Goal: Transaction & Acquisition: Purchase product/service

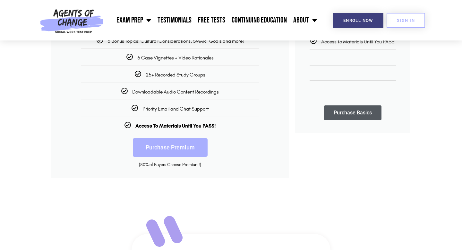
scroll to position [197, 0]
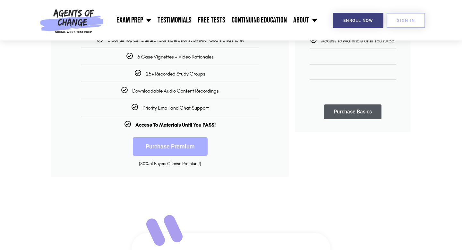
click at [161, 145] on link "Purchase Premium" at bounding box center [170, 146] width 75 height 19
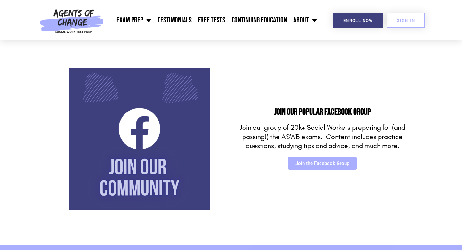
scroll to position [136, 0]
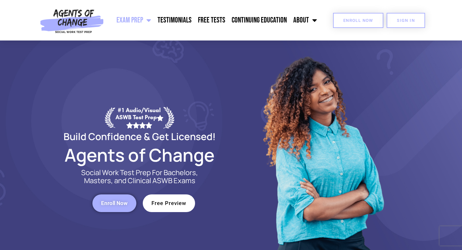
click at [340, 24] on link "Enroll Now" at bounding box center [358, 20] width 50 height 15
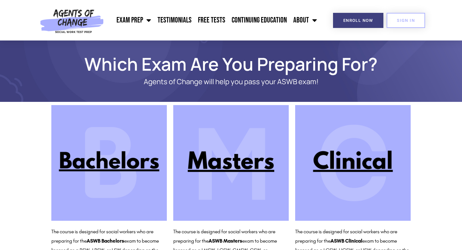
click at [189, 165] on img at bounding box center [230, 162] width 115 height 115
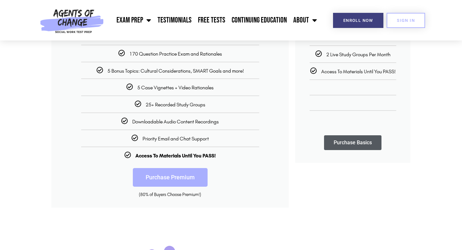
scroll to position [196, 0]
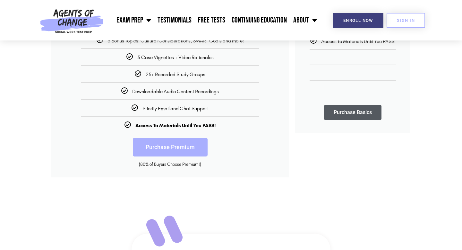
click at [187, 153] on link "Purchase Premium" at bounding box center [170, 147] width 75 height 19
